Goal: Transaction & Acquisition: Purchase product/service

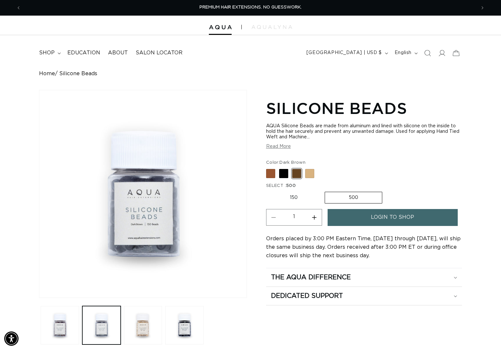
scroll to position [0, 907]
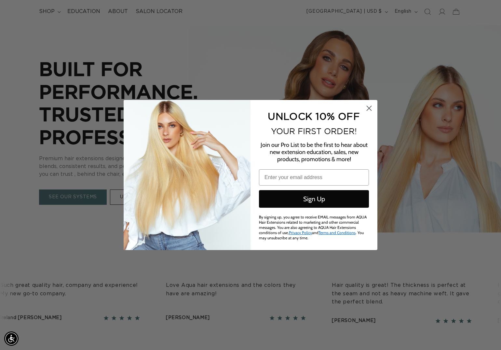
click at [368, 111] on icon "Close dialog" at bounding box center [369, 108] width 5 height 5
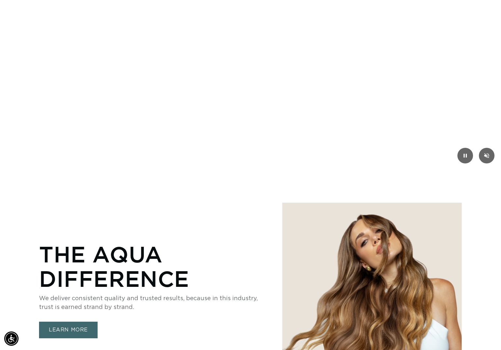
scroll to position [148, 0]
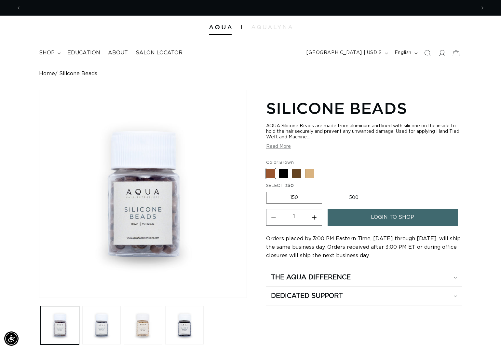
scroll to position [0, 907]
